Goal: Transaction & Acquisition: Purchase product/service

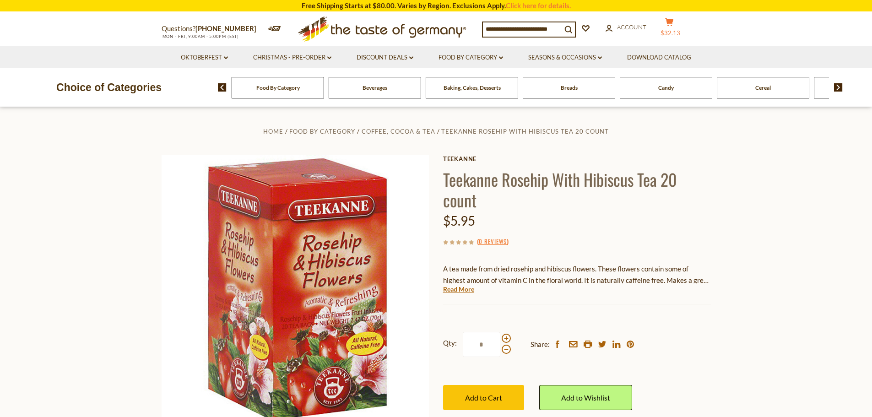
click at [674, 35] on span "$32.13" at bounding box center [670, 32] width 20 height 7
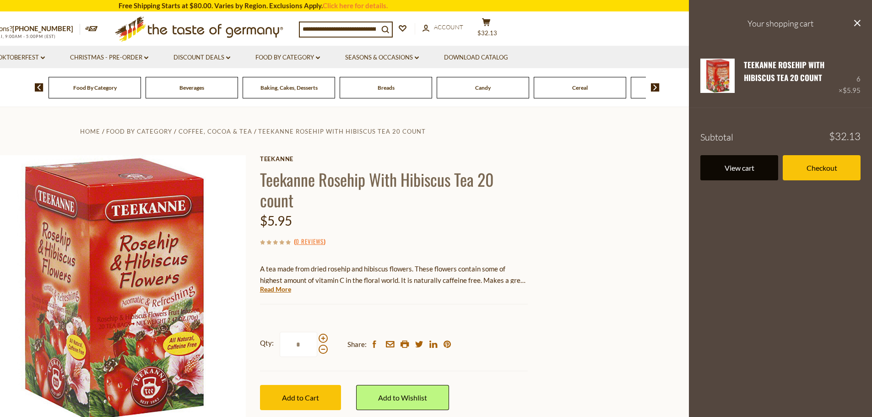
click at [738, 167] on link "View cart" at bounding box center [739, 167] width 78 height 25
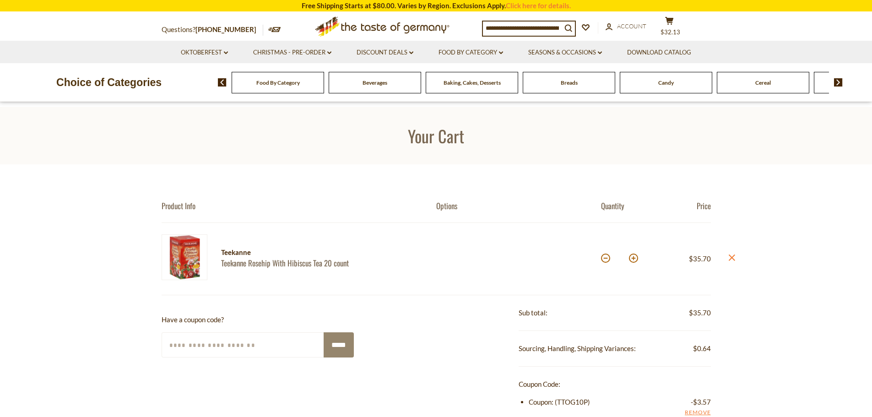
scroll to position [92, 0]
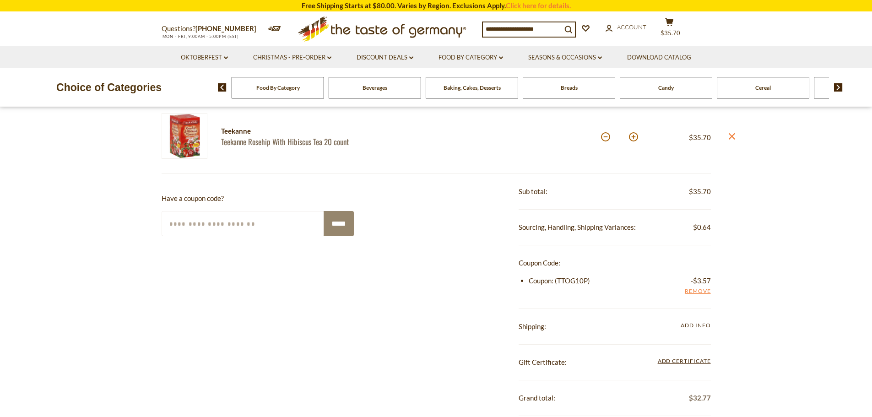
scroll to position [137, 0]
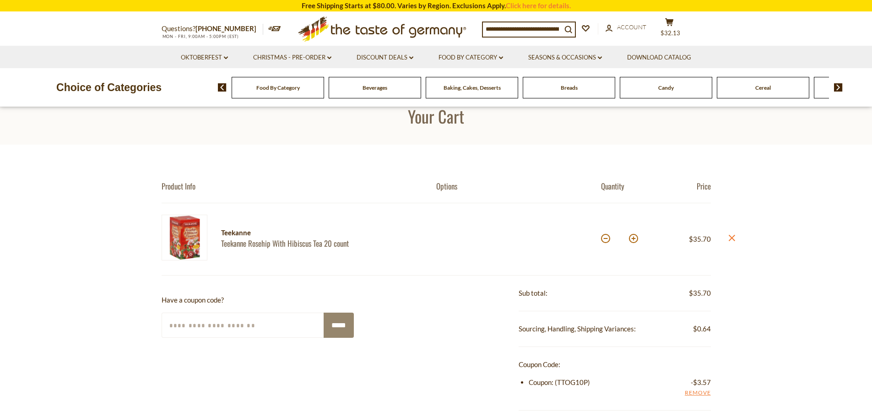
scroll to position [0, 0]
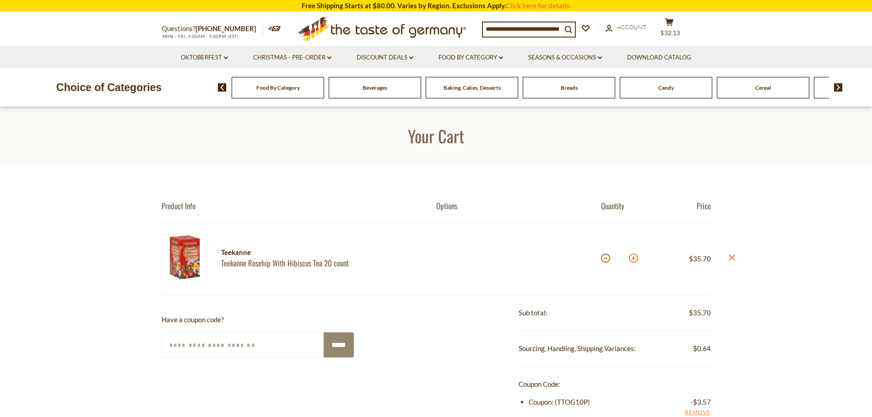
click at [631, 260] on button at bounding box center [633, 257] width 9 height 9
type input "*"
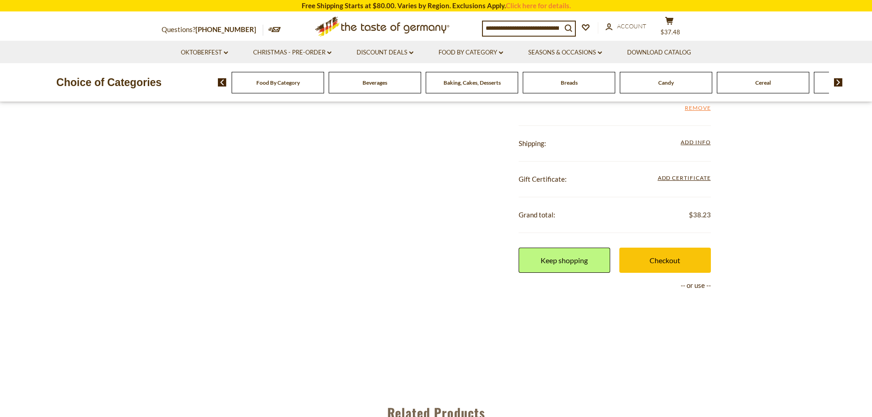
scroll to position [320, 0]
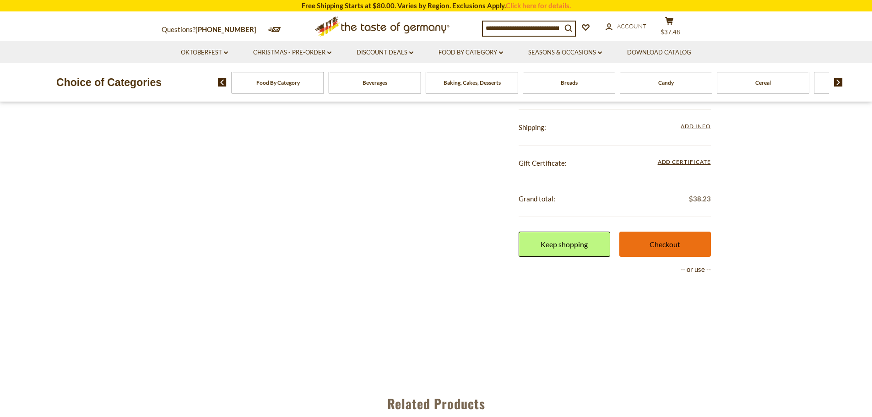
click at [648, 247] on link "Checkout" at bounding box center [665, 244] width 92 height 25
